Goal: Transaction & Acquisition: Download file/media

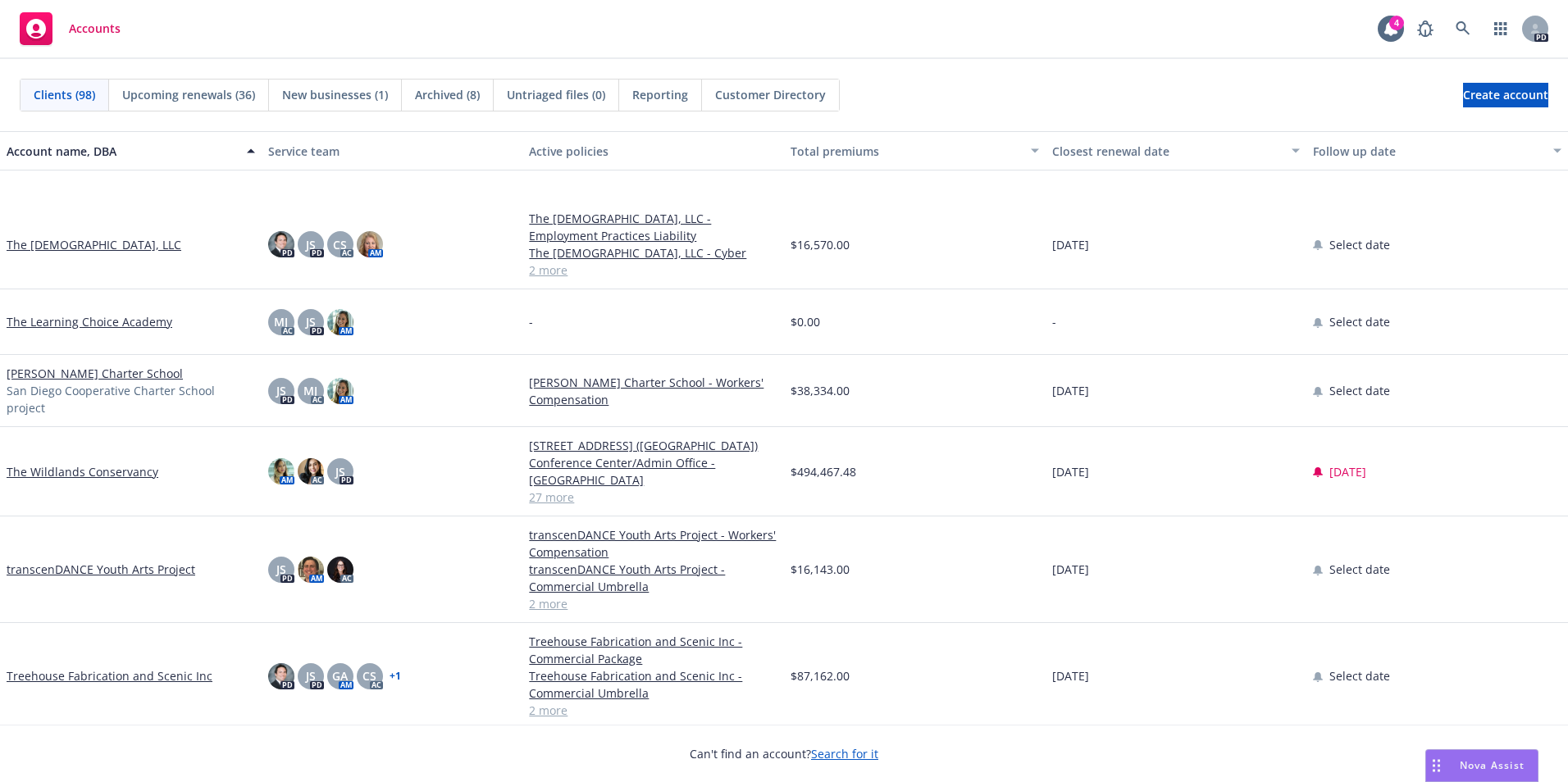
scroll to position [6010, 0]
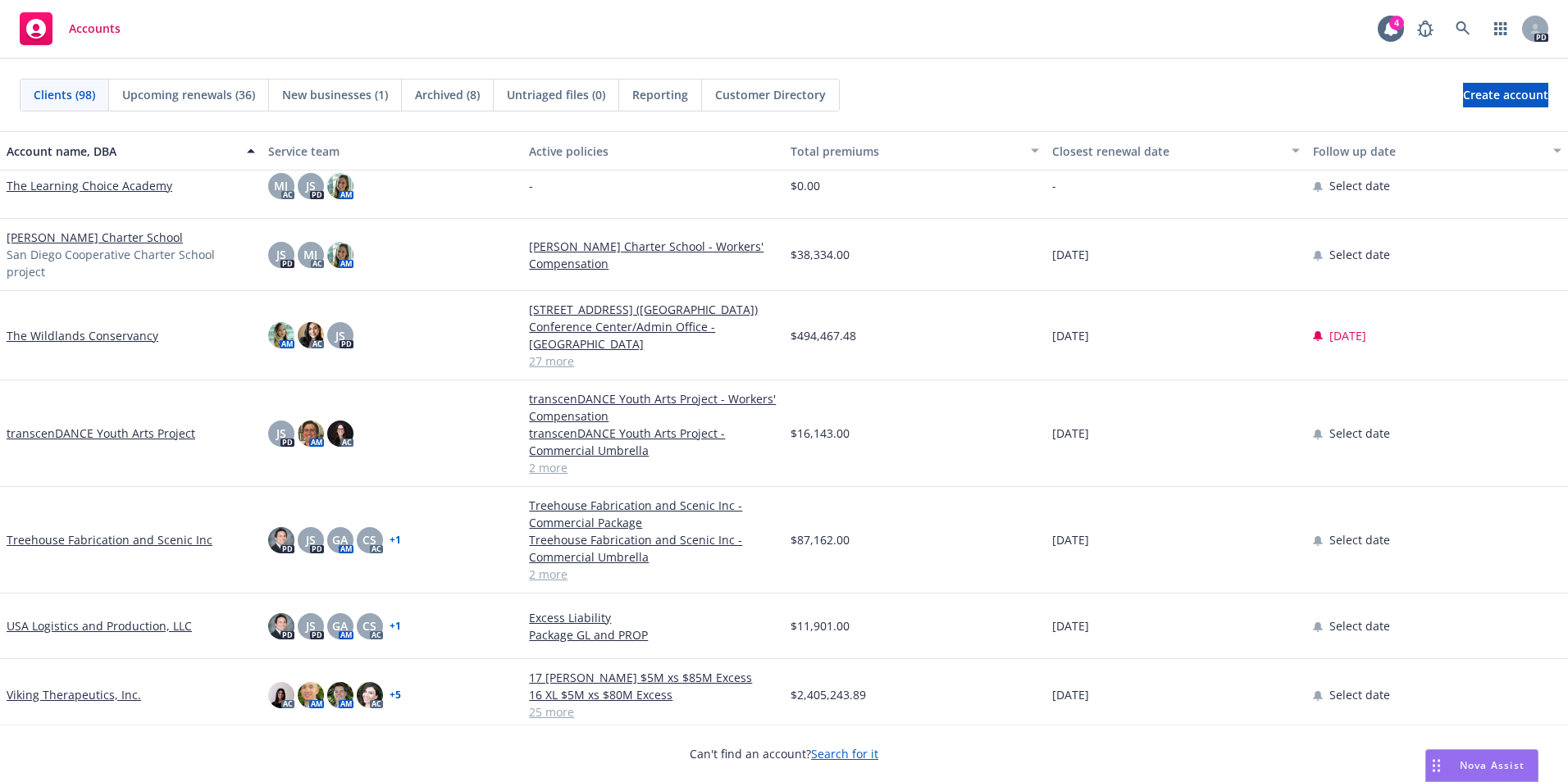
click at [91, 689] on link "Viking Therapeutics, Inc." at bounding box center [73, 694] width 134 height 17
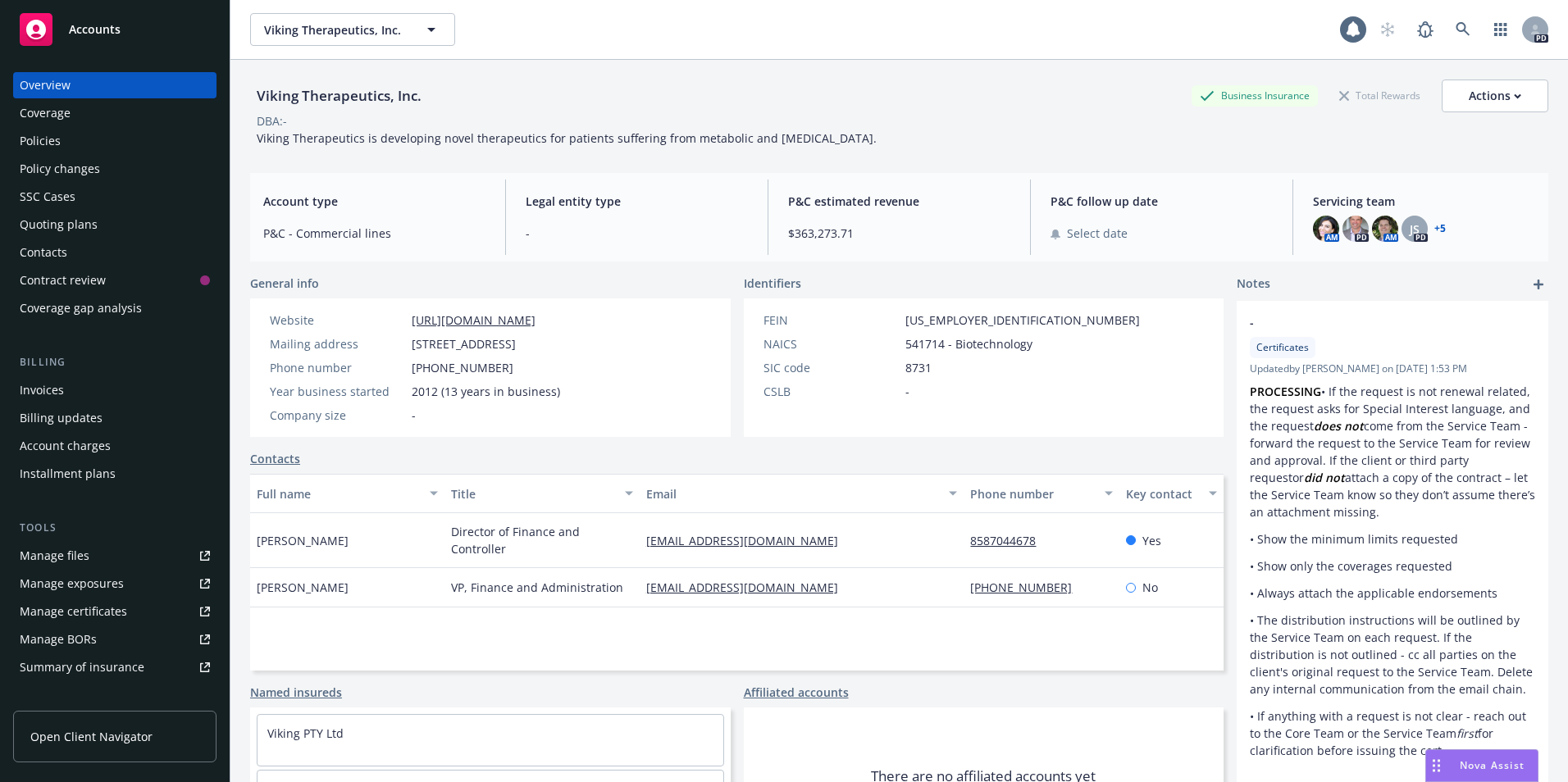
click at [48, 148] on div "Policies" at bounding box center [40, 141] width 41 height 27
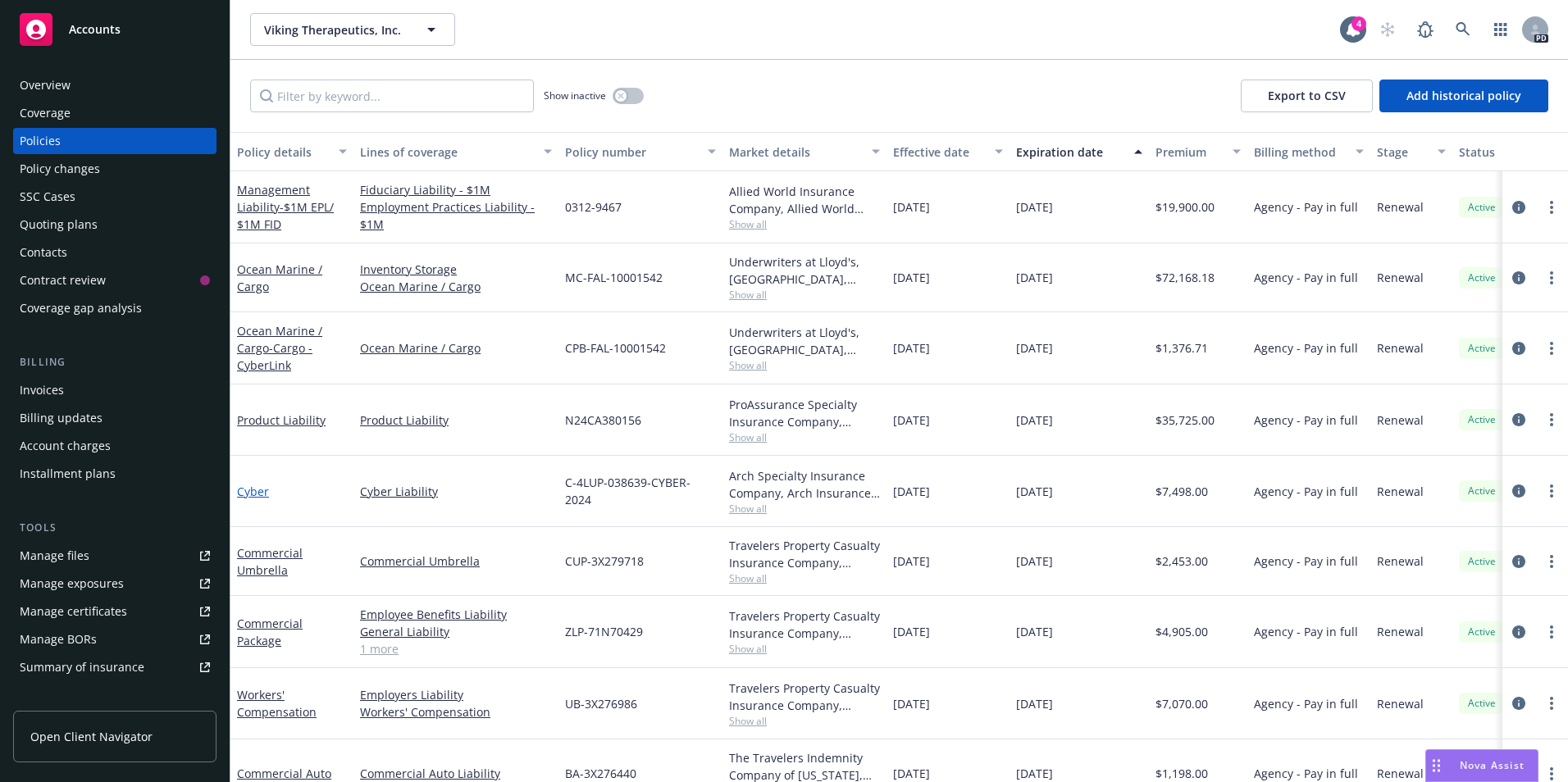
click at [267, 491] on link "Cyber" at bounding box center [253, 491] width 32 height 16
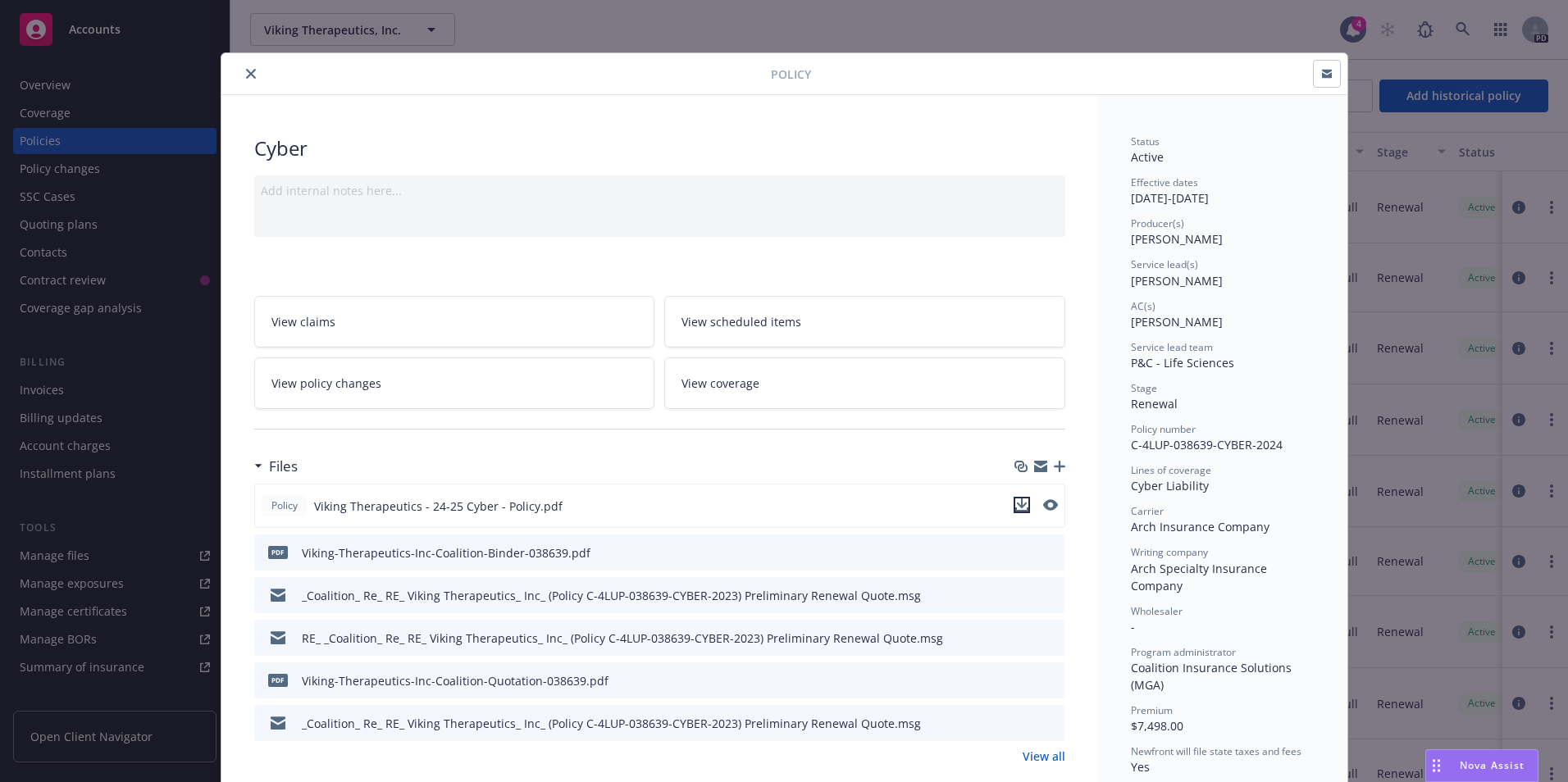
click at [1017, 502] on icon "download file" at bounding box center [1021, 505] width 13 height 13
